Goal: Book appointment/travel/reservation

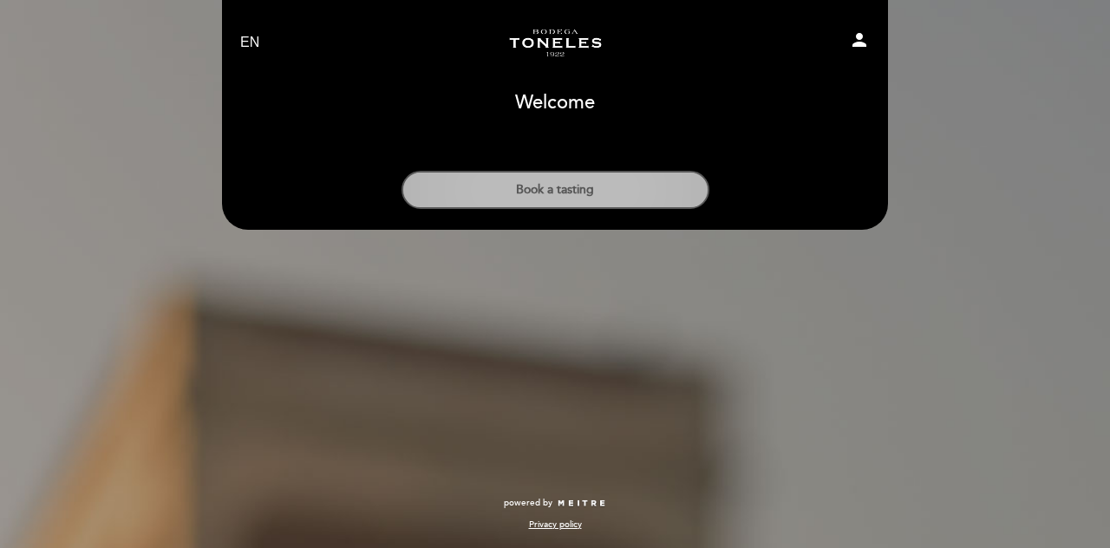
click at [582, 202] on button "Book a tasting" at bounding box center [555, 190] width 308 height 38
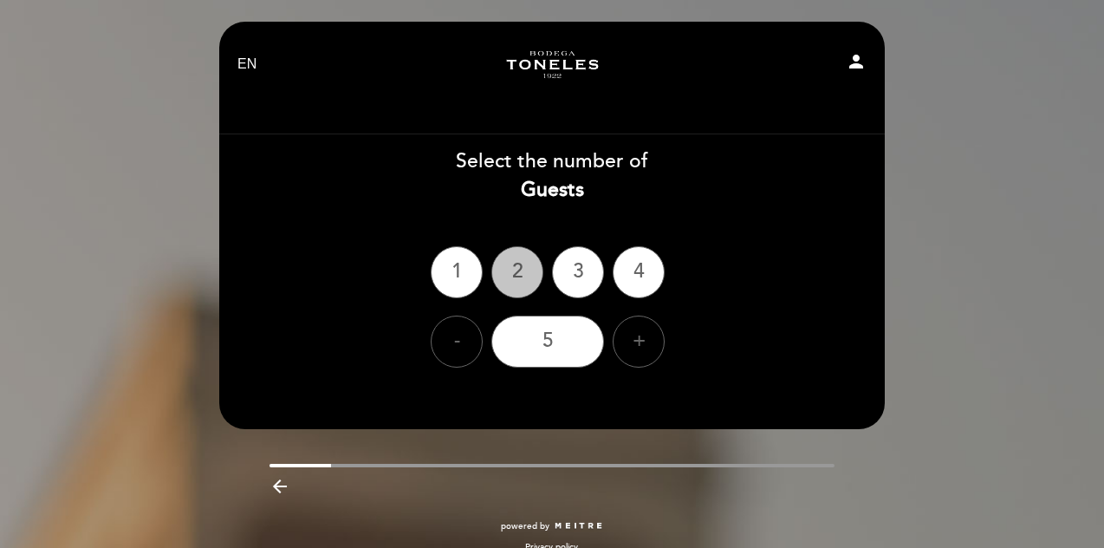
click at [523, 284] on div "2" at bounding box center [517, 272] width 52 height 52
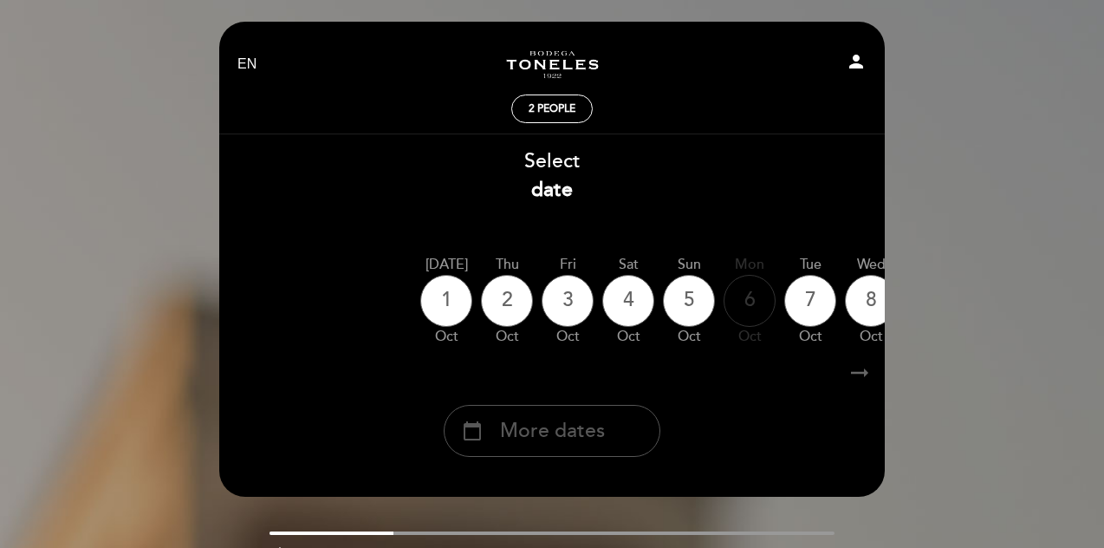
click at [586, 455] on div "calendar_today More dates" at bounding box center [552, 431] width 217 height 52
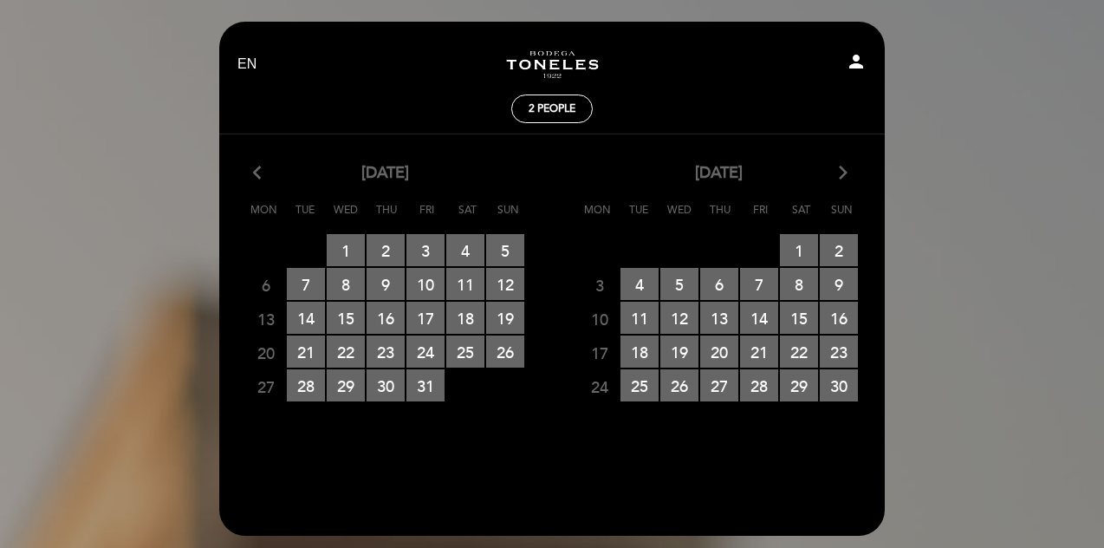
click at [836, 176] on icon "arrow_forward_ios" at bounding box center [844, 173] width 16 height 23
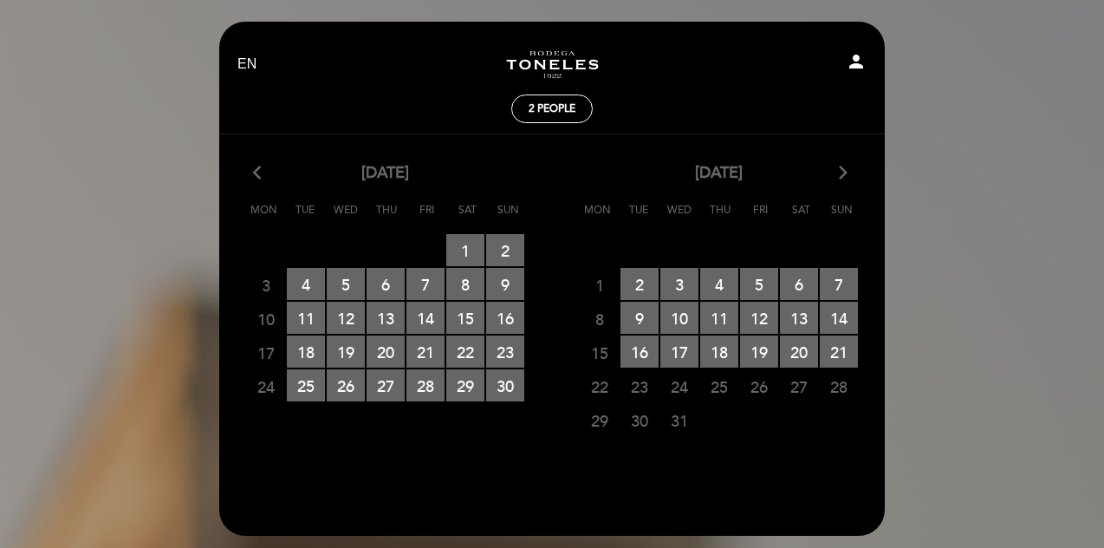
click at [836, 176] on icon "arrow_forward_ios" at bounding box center [844, 173] width 16 height 23
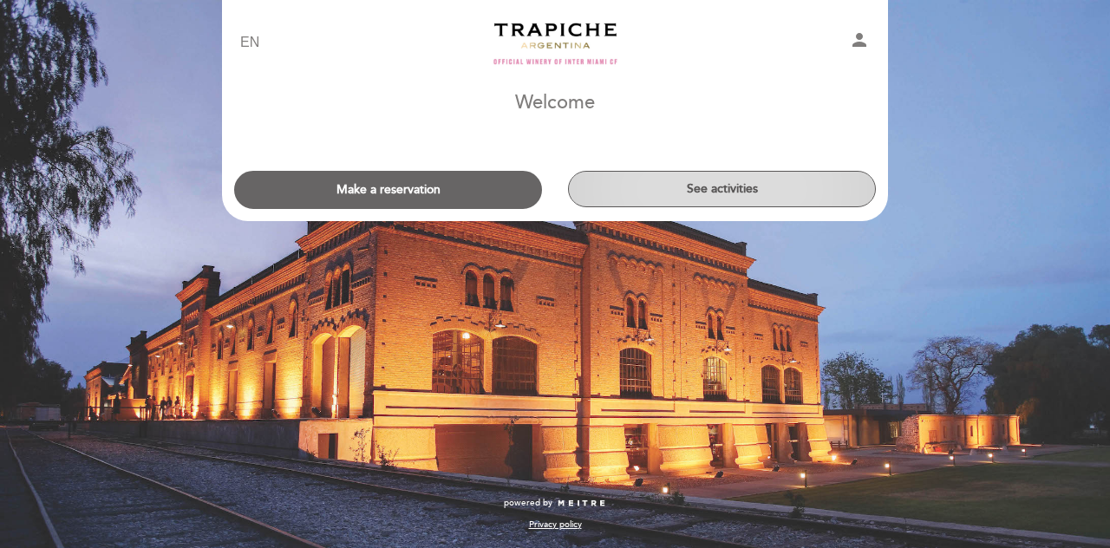
click at [629, 201] on button "See activities" at bounding box center [722, 189] width 308 height 36
